Goal: Task Accomplishment & Management: Complete application form

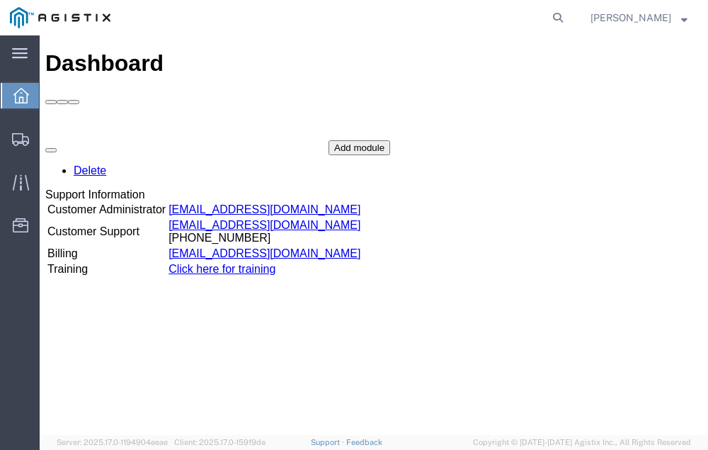
click at [570, 18] on agx-global-search at bounding box center [343, 17] width 453 height 35
click at [0, 0] on span "Shipment Manager" at bounding box center [0, 0] width 0 height 0
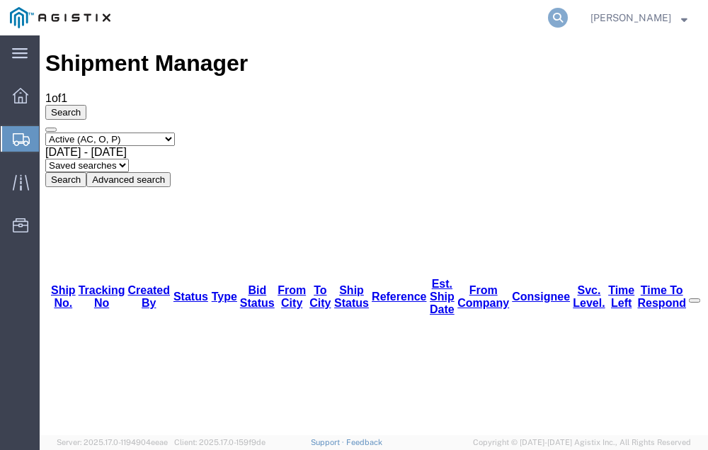
click at [568, 16] on icon at bounding box center [558, 18] width 20 height 20
type input "56546324"
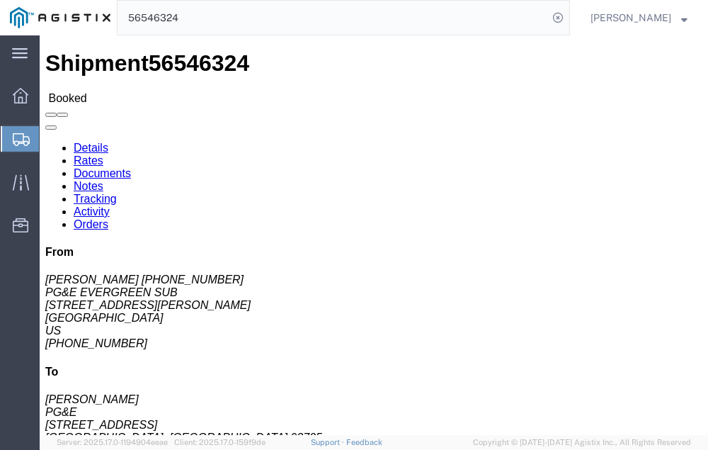
click link "Tracking"
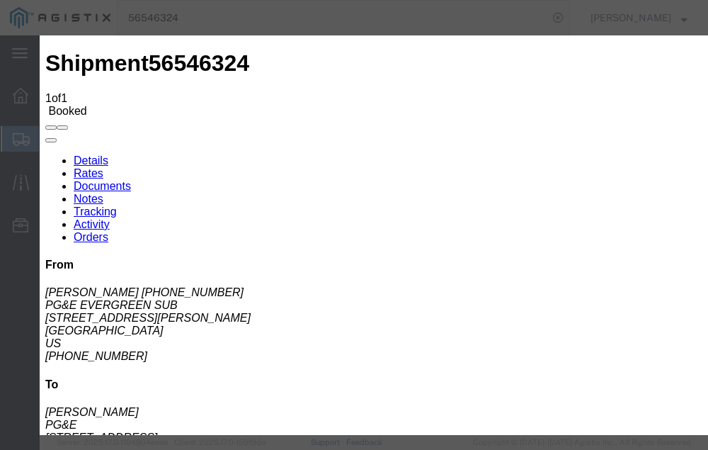
type input "[DATE]"
type input "5:00 PM"
select select "DELIVRED"
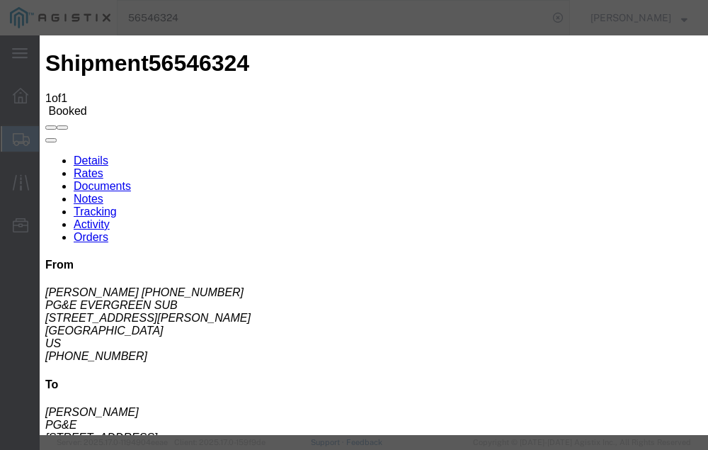
type input "[DATE]"
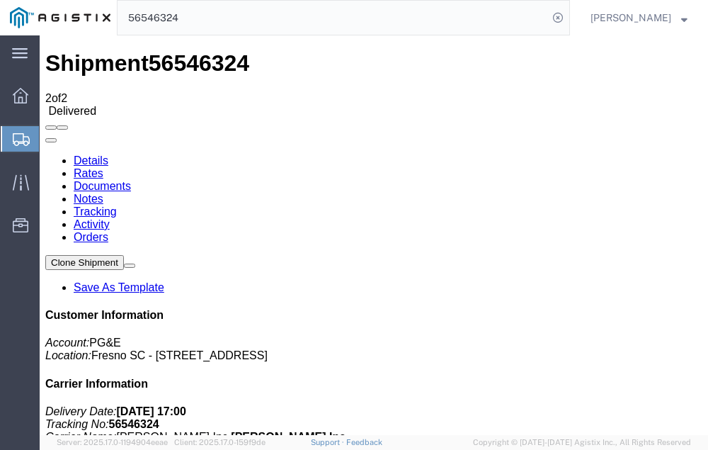
click at [208, 18] on input "56546324" at bounding box center [333, 18] width 431 height 34
type input "56537798"
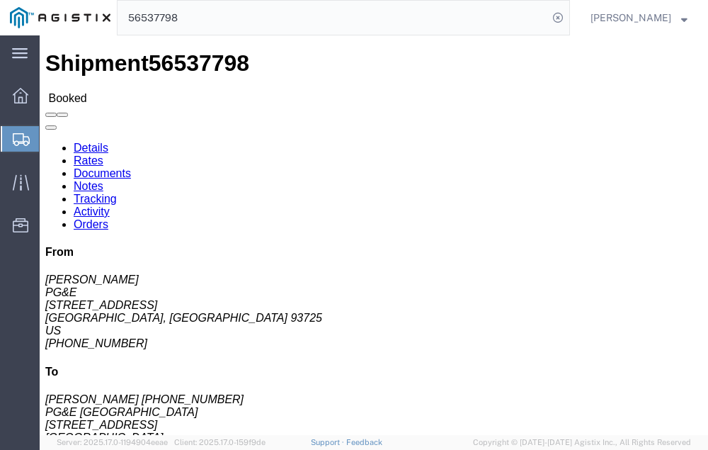
click link "Tracking"
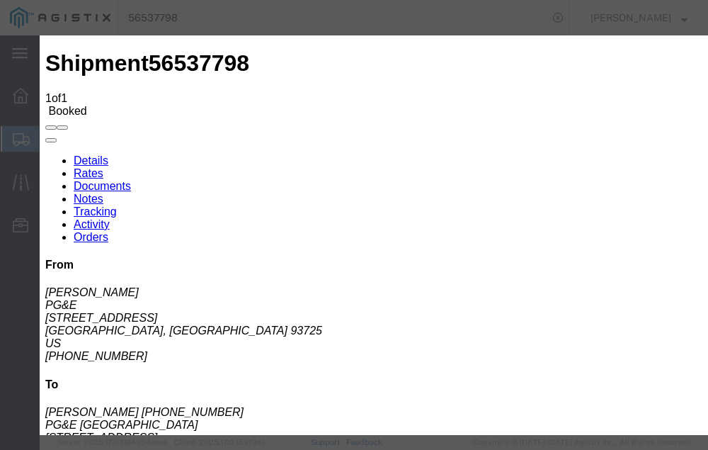
type input "[DATE]"
type input "5:00 PM"
select select "DELIVRED"
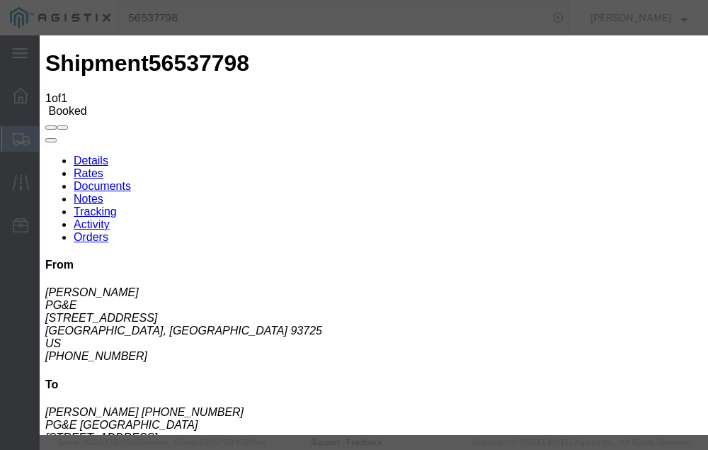
type input "[DATE]"
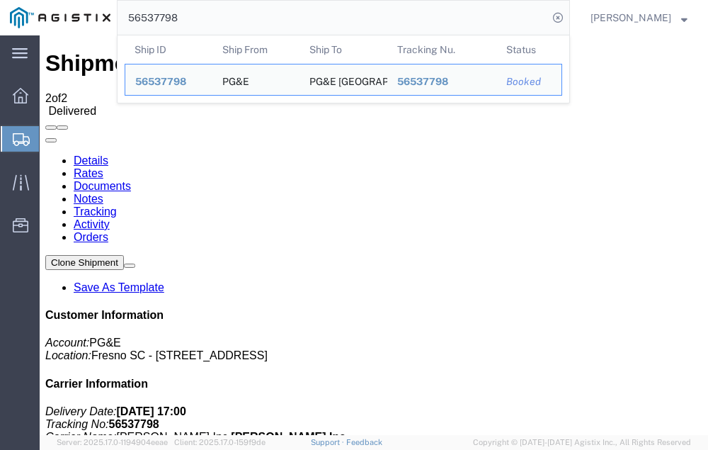
click at [214, 16] on input "56537798" at bounding box center [333, 18] width 431 height 34
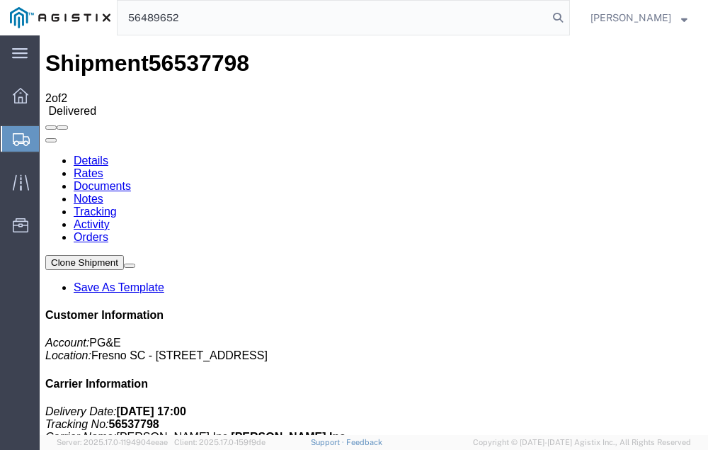
type input "56489652"
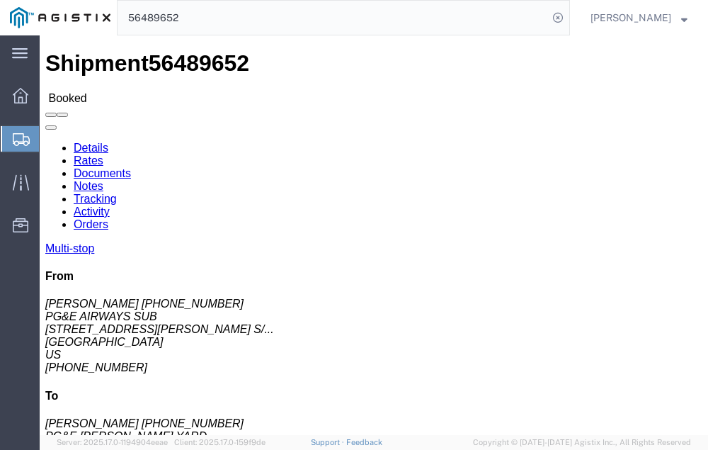
click link "Tracking"
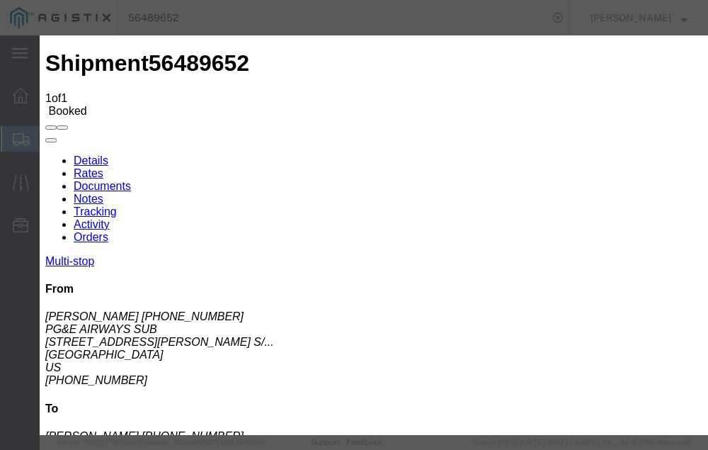
type input "[DATE]"
type input "5:00 PM"
select select "DELIVRED"
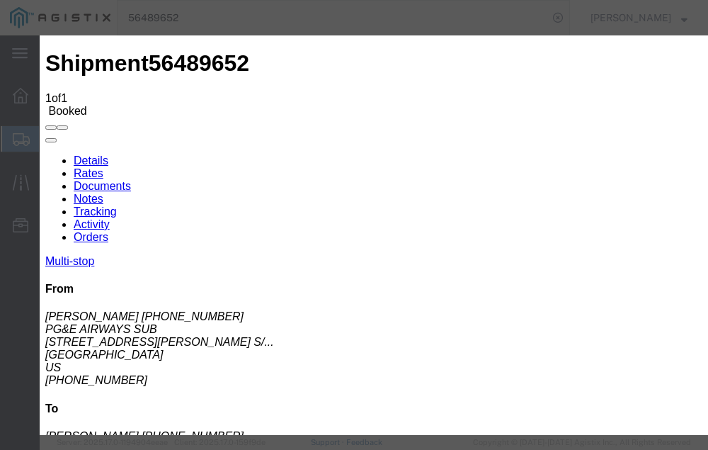
type input "[DATE]"
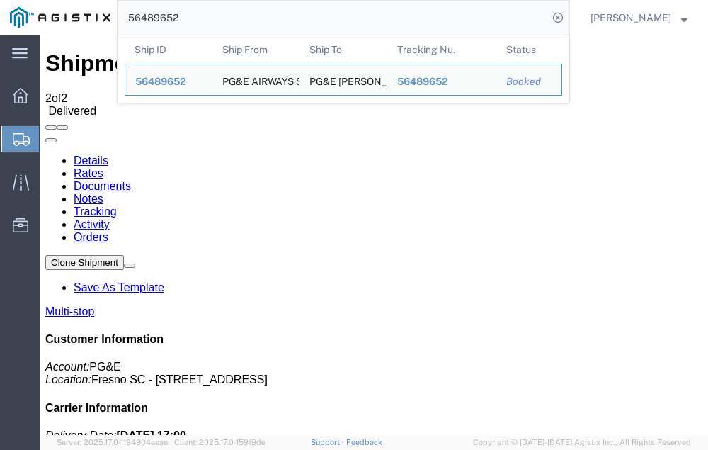
click at [206, 20] on input "56489652" at bounding box center [333, 18] width 431 height 34
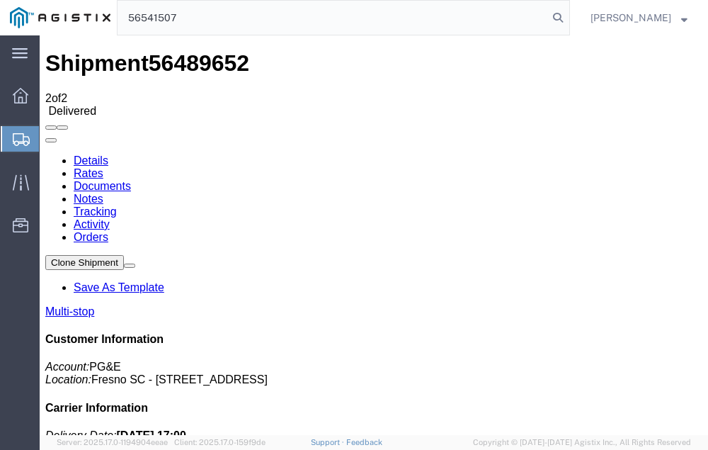
type input "56541507"
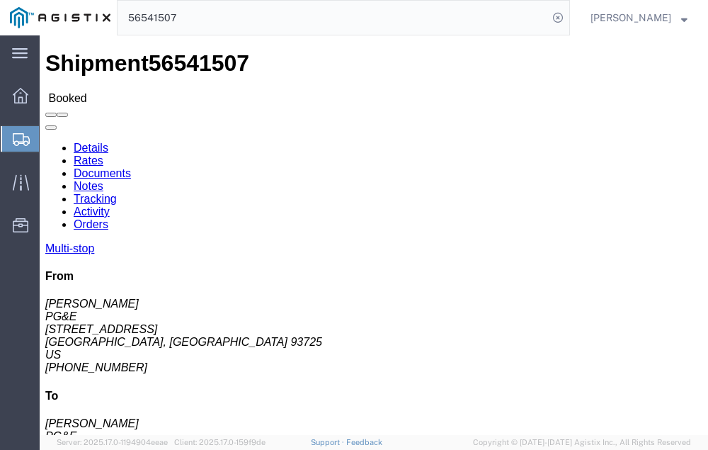
click link "Tracking"
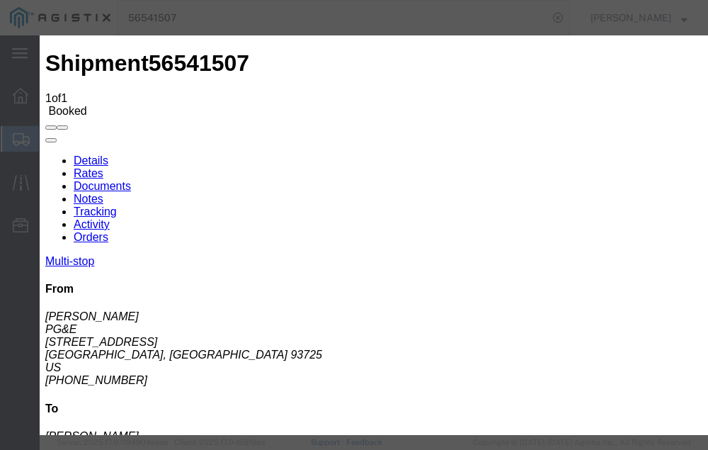
type input "[DATE]"
type input "5:00 PM"
select select "DELIVRED"
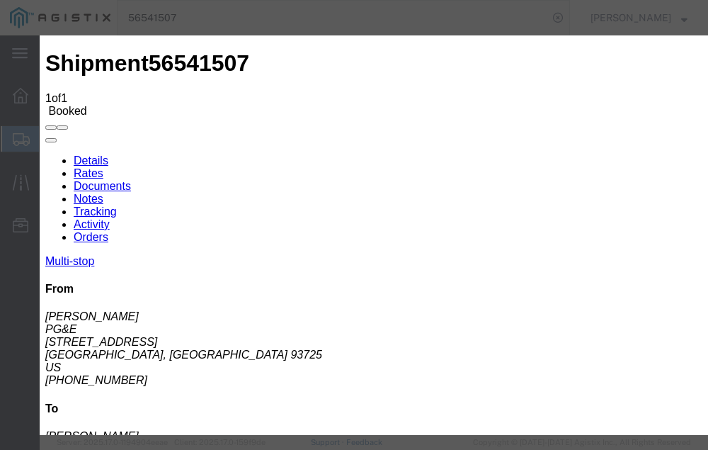
type input "[DATE]"
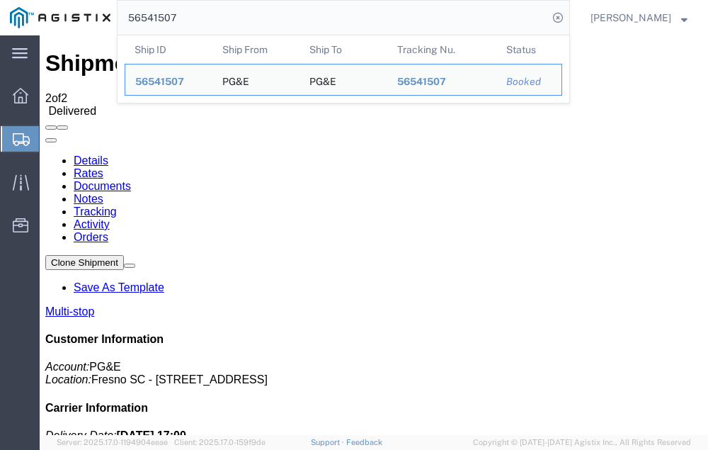
click at [212, 16] on input "56541507" at bounding box center [333, 18] width 431 height 34
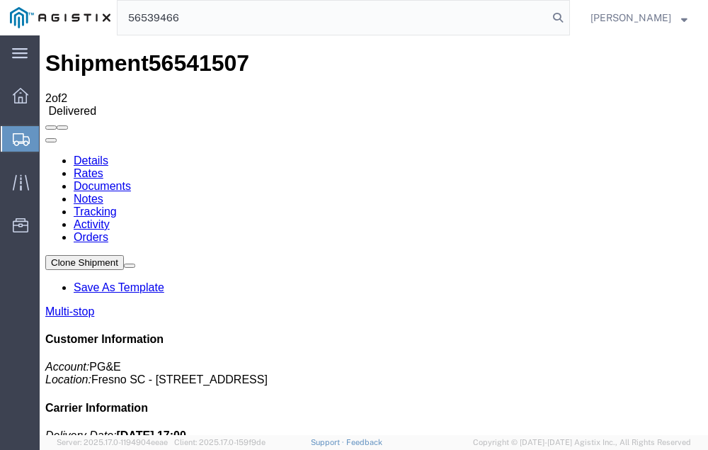
type input "56539466"
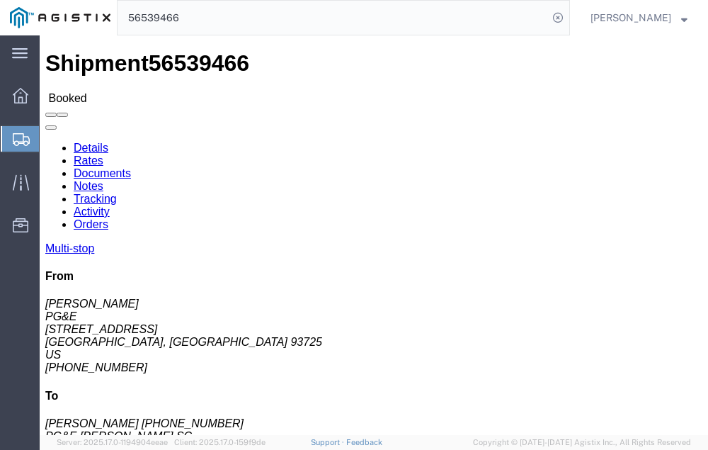
click link "Tracking"
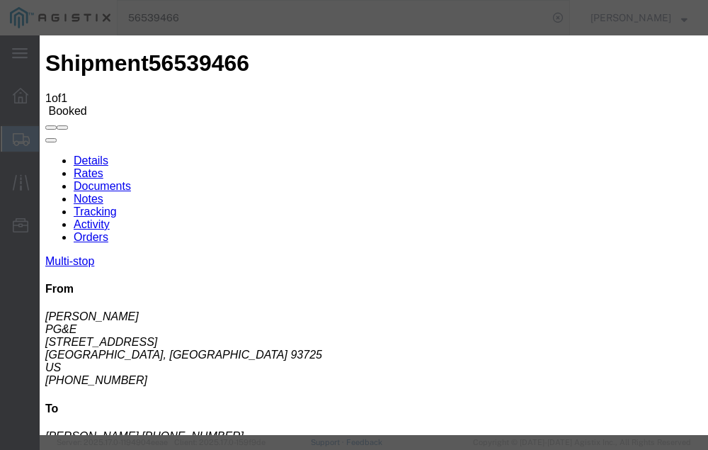
type input "[DATE]"
type input "5:00 PM"
select select "DELIVRED"
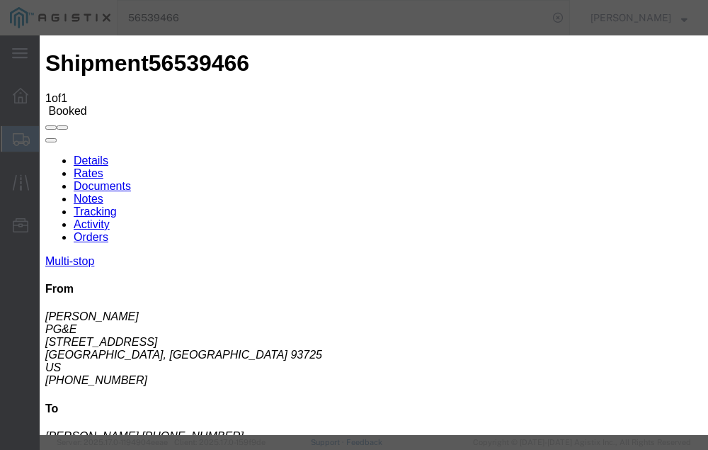
type input "[DATE]"
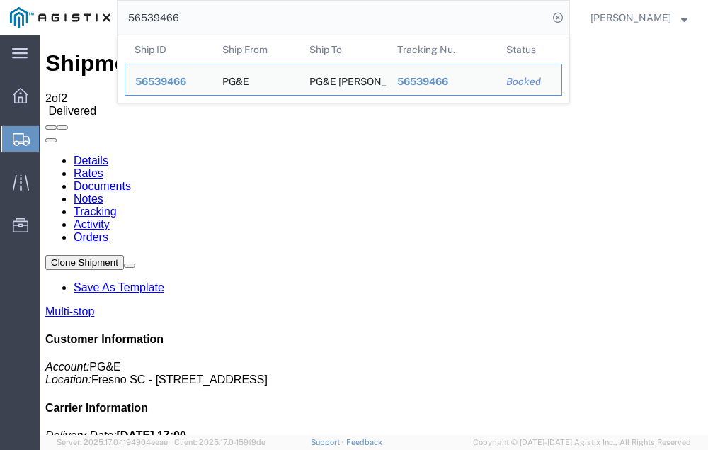
click at [213, 18] on input "56539466" at bounding box center [333, 18] width 431 height 34
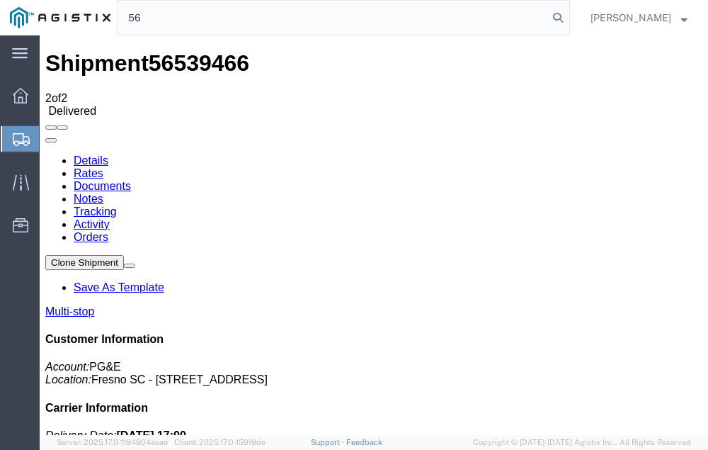
type input "5"
click at [0, 0] on span "Shipment Manager" at bounding box center [0, 0] width 0 height 0
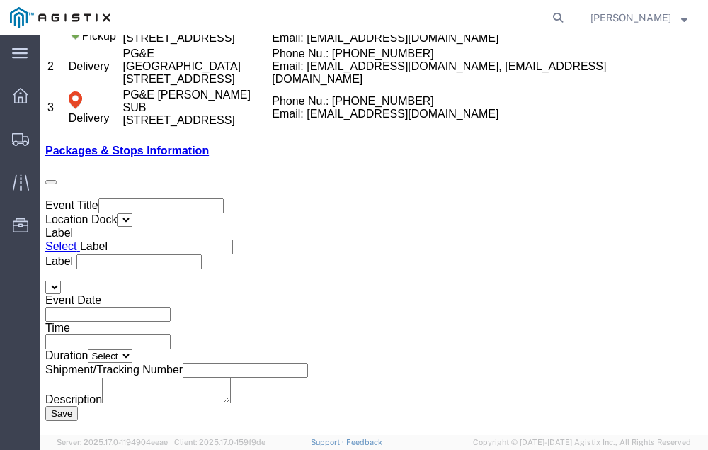
scroll to position [2662, 0]
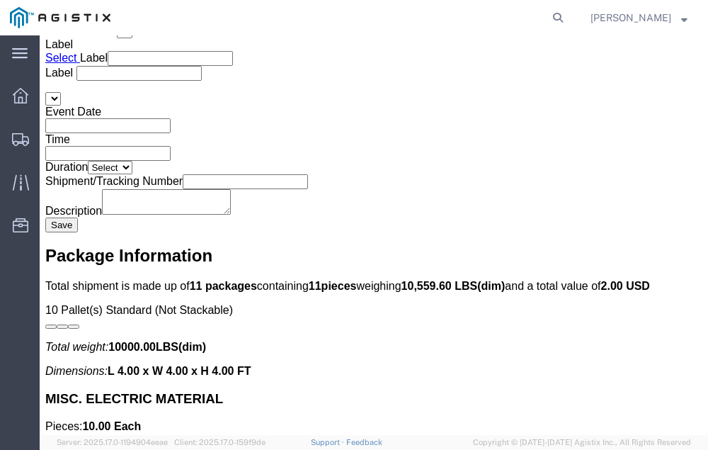
click link "Confirm"
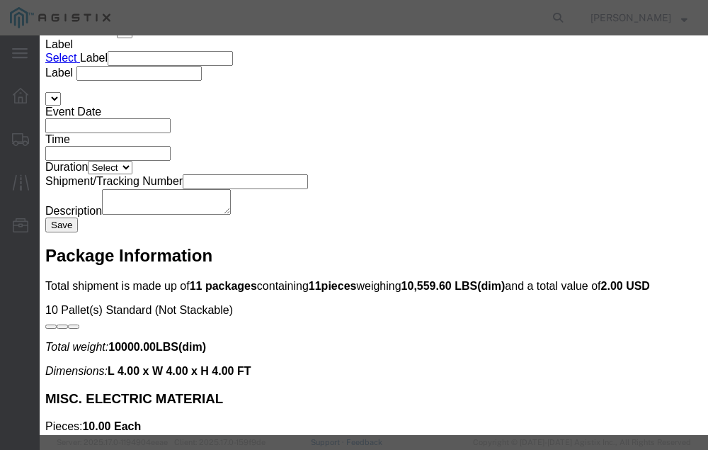
click input "checkbox"
checkbox input "true"
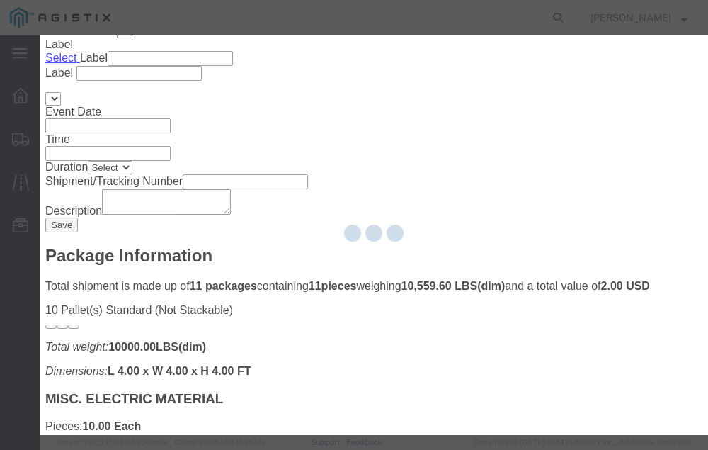
type input "[PERSON_NAME]"
type input "[PHONE_NUMBER]"
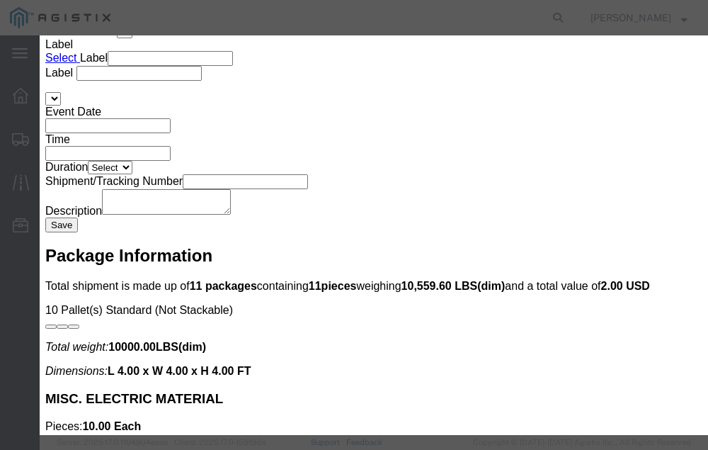
click input "text"
type input "56555315"
click button "Submit"
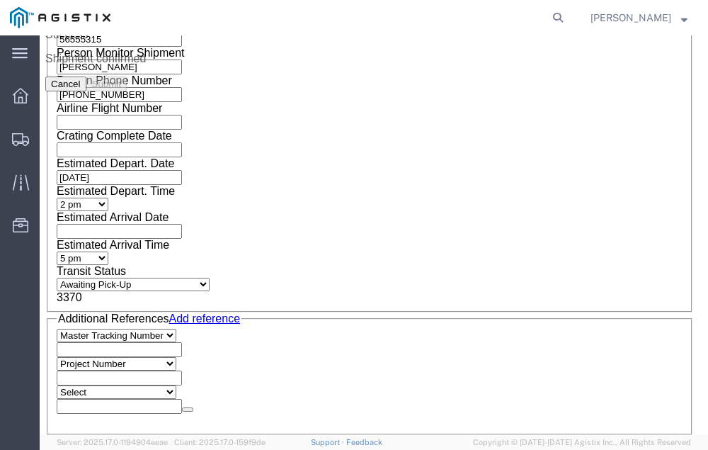
scroll to position [0, 0]
